Goal: Information Seeking & Learning: Find specific fact

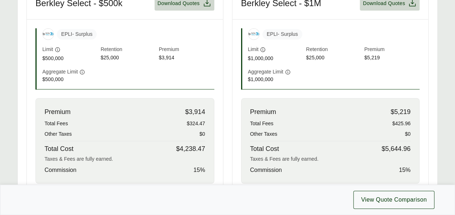
scroll to position [378, 0]
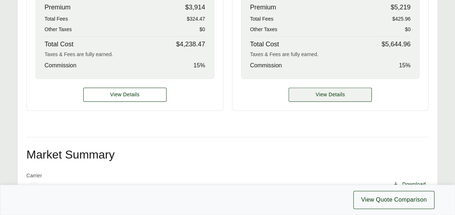
click at [331, 92] on span "View Details" at bounding box center [330, 95] width 29 height 8
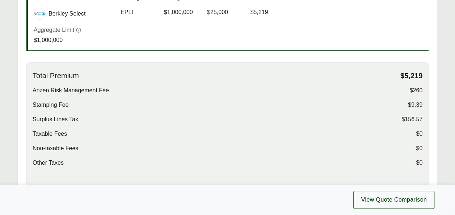
scroll to position [218, 0]
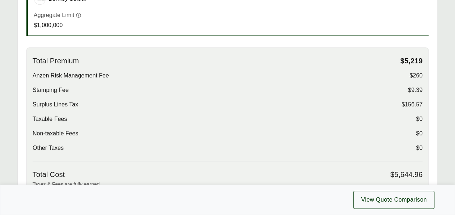
click at [419, 106] on span "$156.57" at bounding box center [412, 104] width 21 height 9
click at [280, 91] on div "Stamping Fee $9.39" at bounding box center [228, 90] width 390 height 9
click at [415, 93] on span "$9.39" at bounding box center [415, 90] width 14 height 9
drag, startPoint x: 44, startPoint y: 74, endPoint x: 102, endPoint y: 74, distance: 57.6
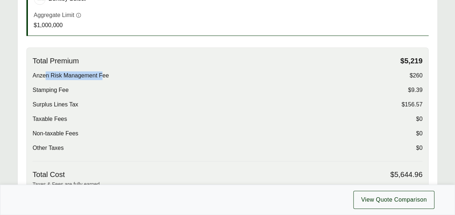
click at [102, 74] on span "Anzen Risk Management Fee" at bounding box center [71, 75] width 76 height 9
click at [230, 83] on div "Total Premium $5,219 Anzen Risk Management Fee $260 Stamping Fee $9.39 Surplus …" at bounding box center [228, 108] width 390 height 105
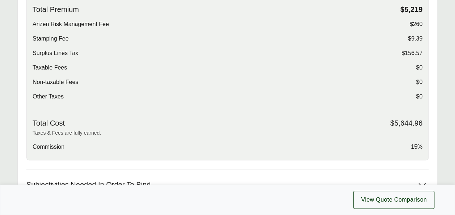
scroll to position [272, 0]
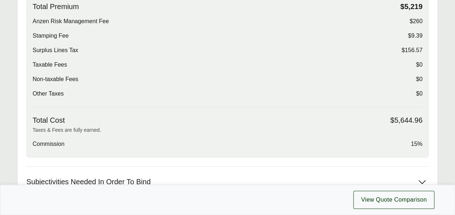
click at [429, 146] on div "Options: Berkley Select - $1M Berkley Select - $1M Berkley Select Carrier Cover…" at bounding box center [227, 83] width 420 height 416
click at [408, 49] on span "$156.57" at bounding box center [412, 50] width 21 height 9
drag, startPoint x: 411, startPoint y: 34, endPoint x: 424, endPoint y: 37, distance: 12.5
click at [424, 37] on div "Total Premium $5,219 Anzen Risk Management Fee $260 Stamping Fee $9.39 Surplus …" at bounding box center [227, 75] width 402 height 164
click at [354, 32] on div "Stamping Fee $9.39" at bounding box center [228, 36] width 390 height 9
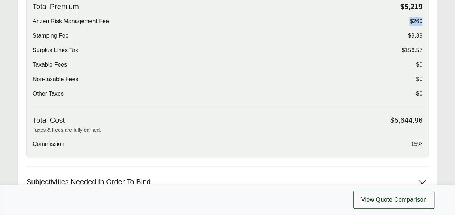
drag, startPoint x: 410, startPoint y: 17, endPoint x: 423, endPoint y: 18, distance: 13.5
click at [423, 18] on div "Total Premium $5,219 Anzen Risk Management Fee $260 Stamping Fee $9.39 Surplus …" at bounding box center [227, 75] width 402 height 164
click at [330, 11] on div "Total Premium $5,219 Anzen Risk Management Fee $260 Stamping Fee $9.39 Surplus …" at bounding box center [228, 54] width 390 height 105
drag, startPoint x: 30, startPoint y: 49, endPoint x: 85, endPoint y: 47, distance: 55.8
click at [85, 47] on div "Total Premium $5,219 Anzen Risk Management Fee $260 Stamping Fee $9.39 Surplus …" at bounding box center [227, 75] width 402 height 164
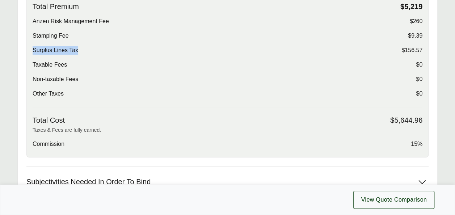
copy span "Surplus Lines Tax"
click at [414, 46] on span "$156.57" at bounding box center [412, 50] width 21 height 9
copy span "$156.57"
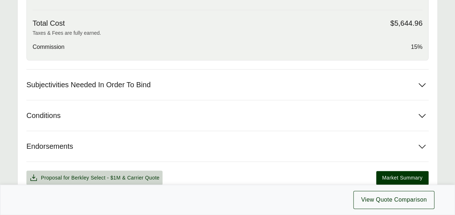
drag, startPoint x: 307, startPoint y: 214, endPoint x: 304, endPoint y: 223, distance: 9.5
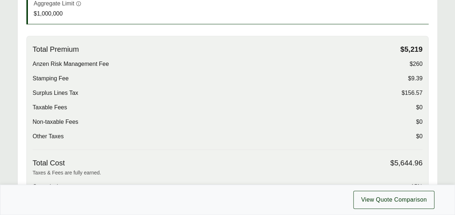
scroll to position [230, 0]
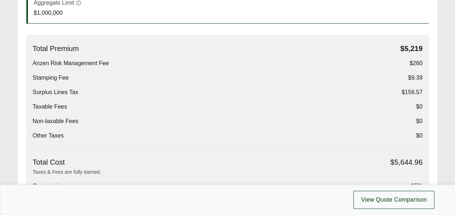
click at [49, 76] on span "Stamping Fee" at bounding box center [51, 78] width 36 height 9
copy span "Stamping Fee"
click at [417, 76] on span "$9.39" at bounding box center [415, 78] width 14 height 9
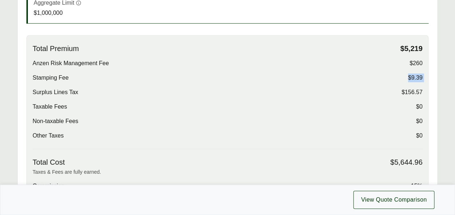
copy span "$9.39"
